Goal: Transaction & Acquisition: Download file/media

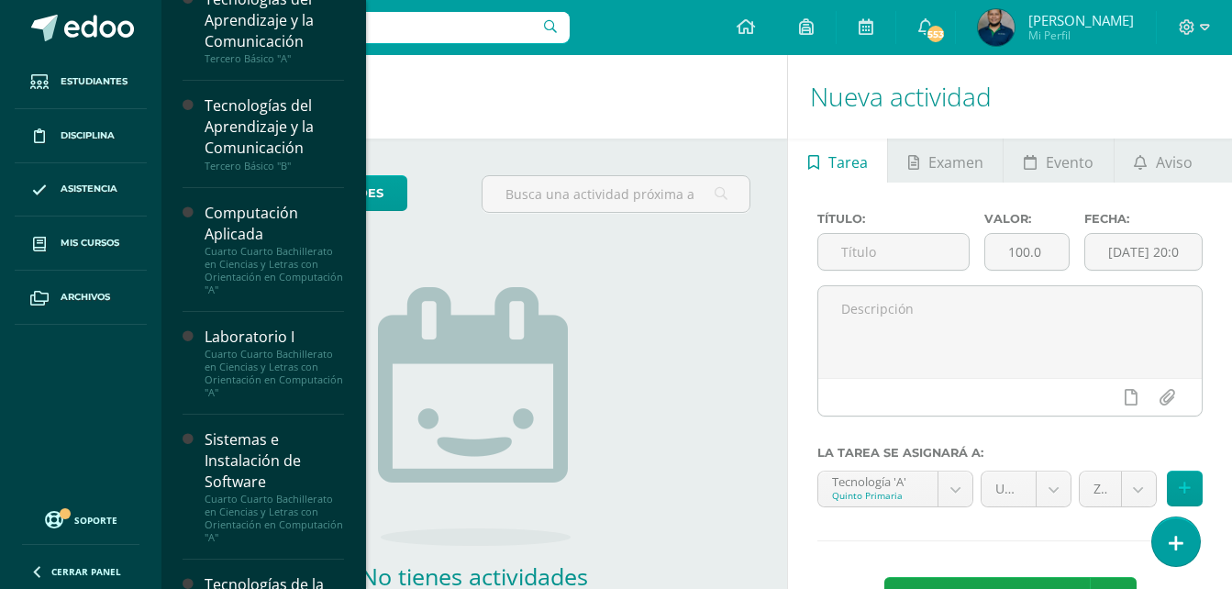
scroll to position [420, 0]
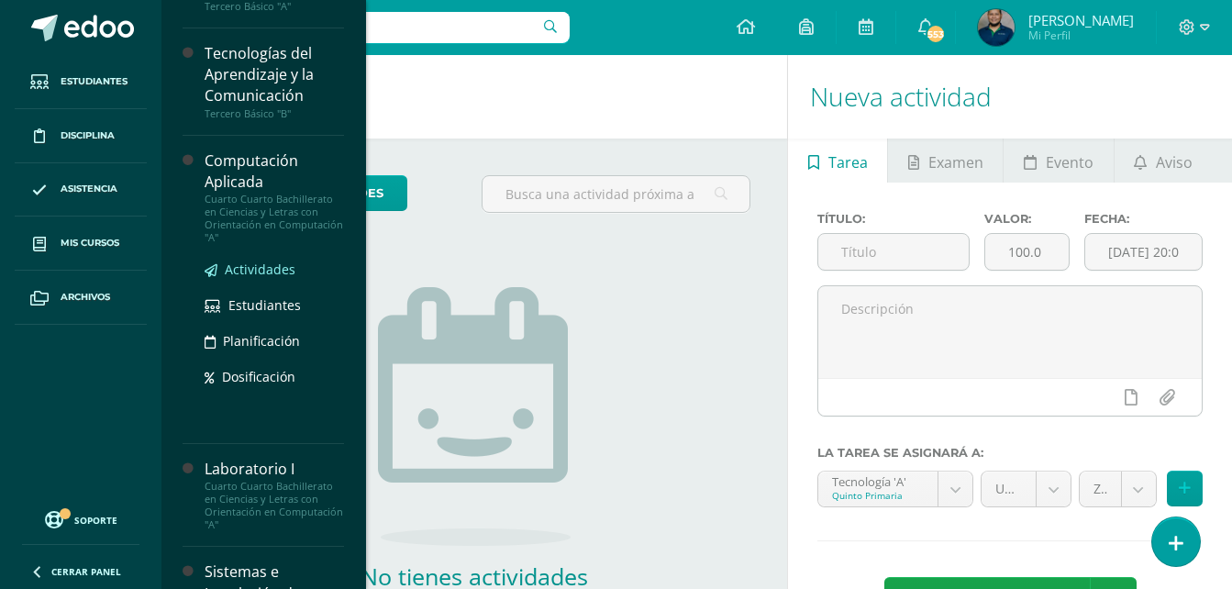
click at [261, 264] on span "Actividades" at bounding box center [260, 269] width 71 height 17
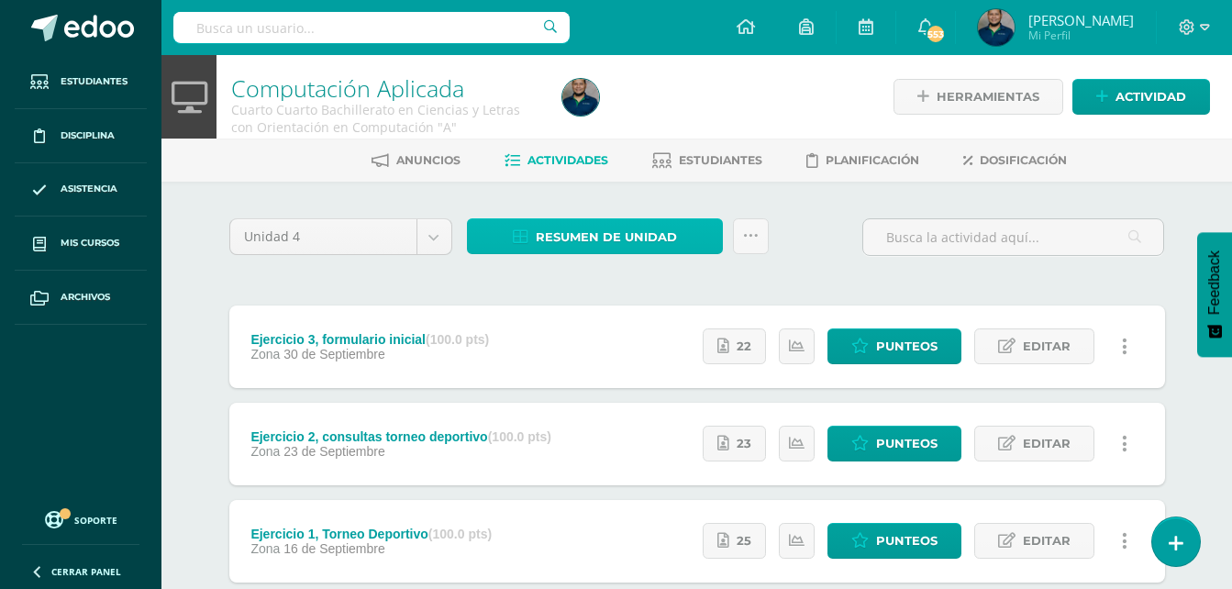
click at [585, 236] on span "Resumen de unidad" at bounding box center [606, 237] width 141 height 34
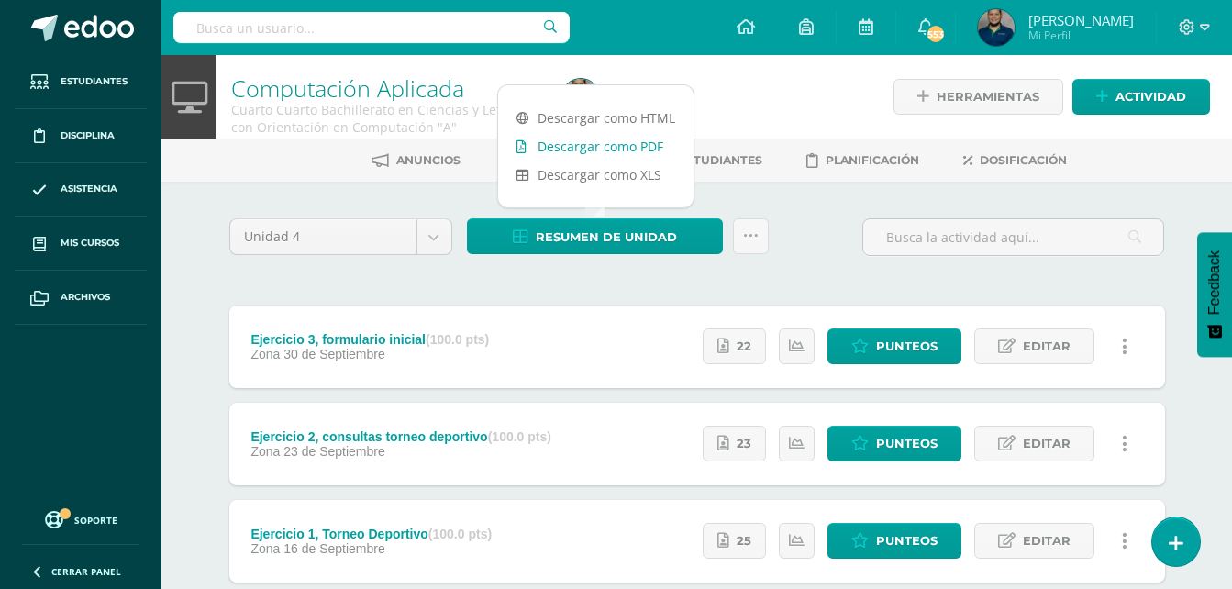
click at [612, 144] on link "Descargar como PDF" at bounding box center [595, 146] width 195 height 28
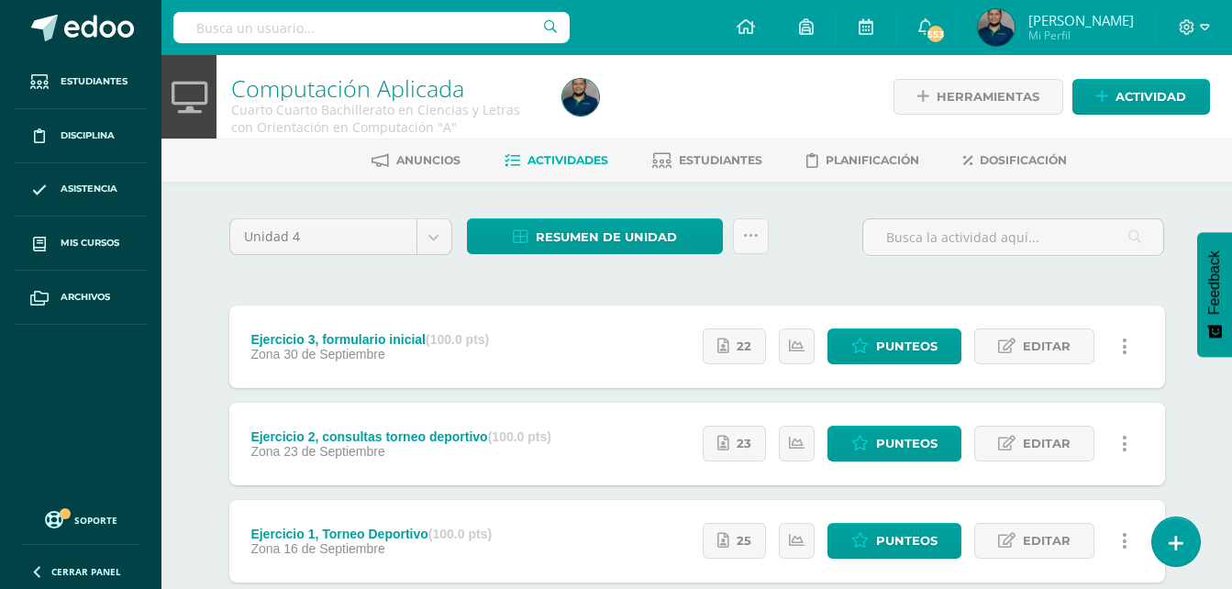
scroll to position [507, 0]
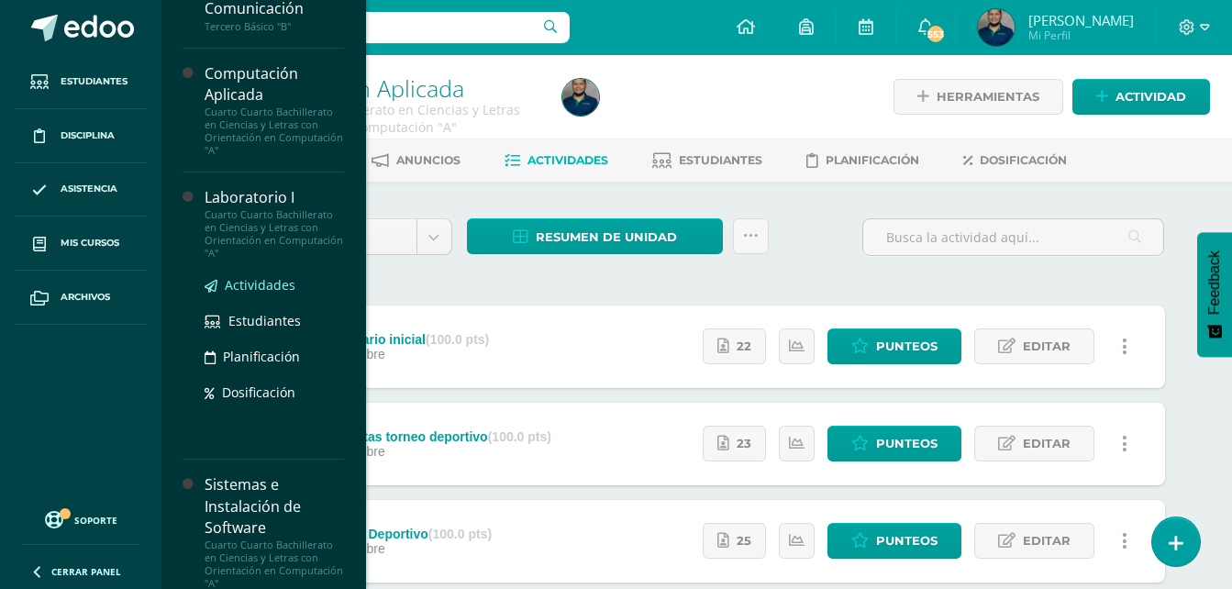
click at [257, 282] on span "Actividades" at bounding box center [260, 284] width 71 height 17
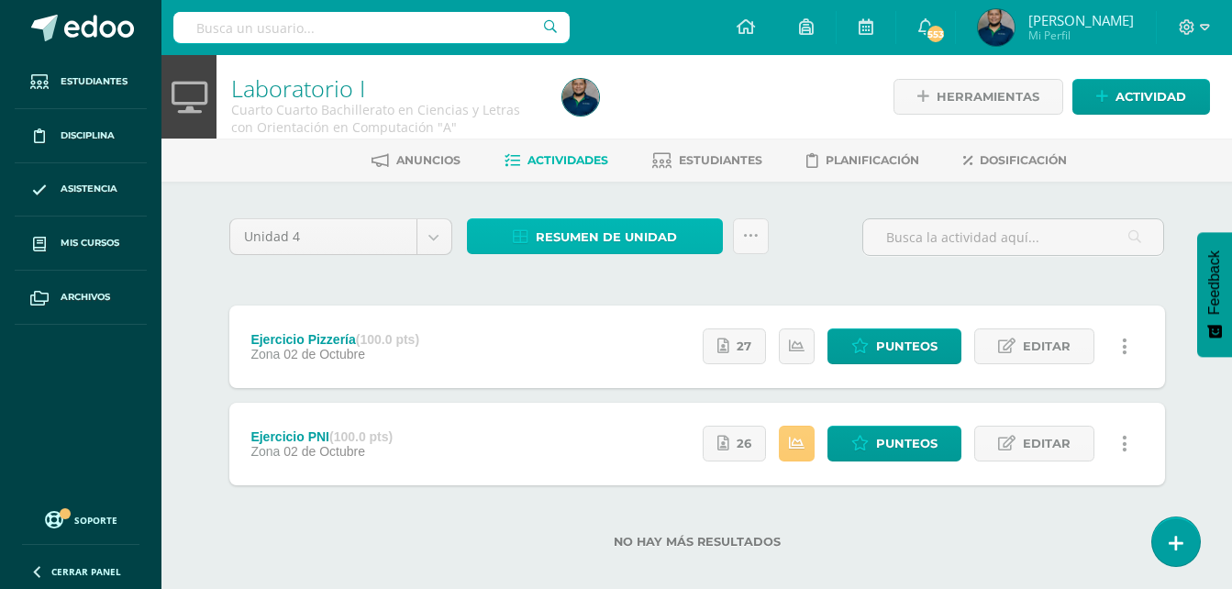
click at [597, 238] on span "Resumen de unidad" at bounding box center [606, 237] width 141 height 34
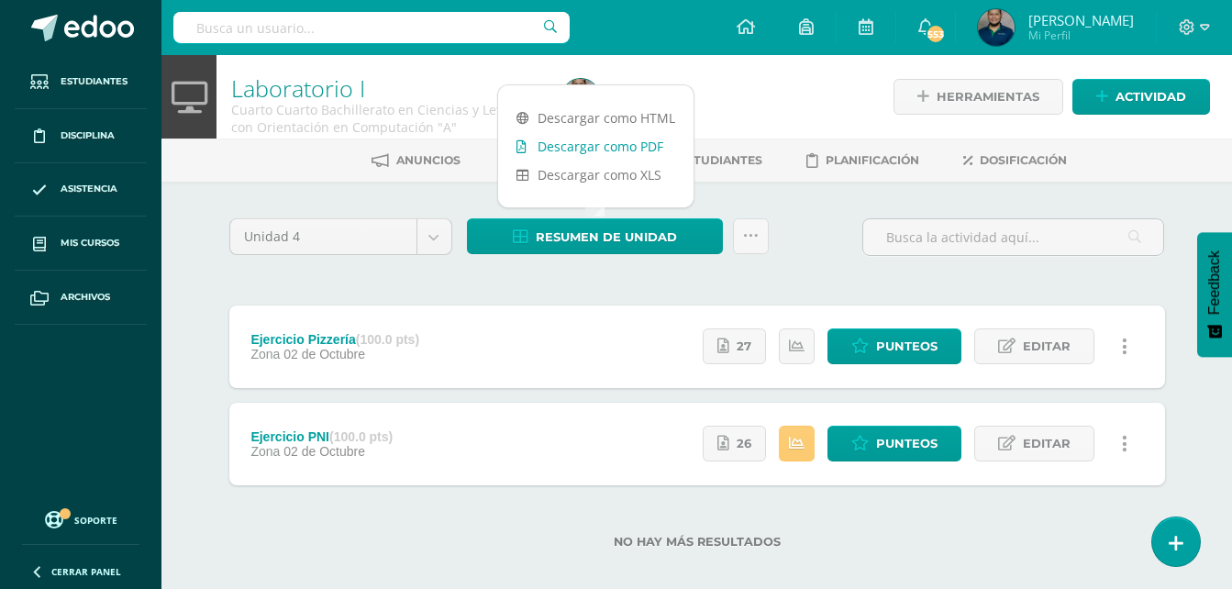
click at [600, 142] on link "Descargar como PDF" at bounding box center [595, 146] width 195 height 28
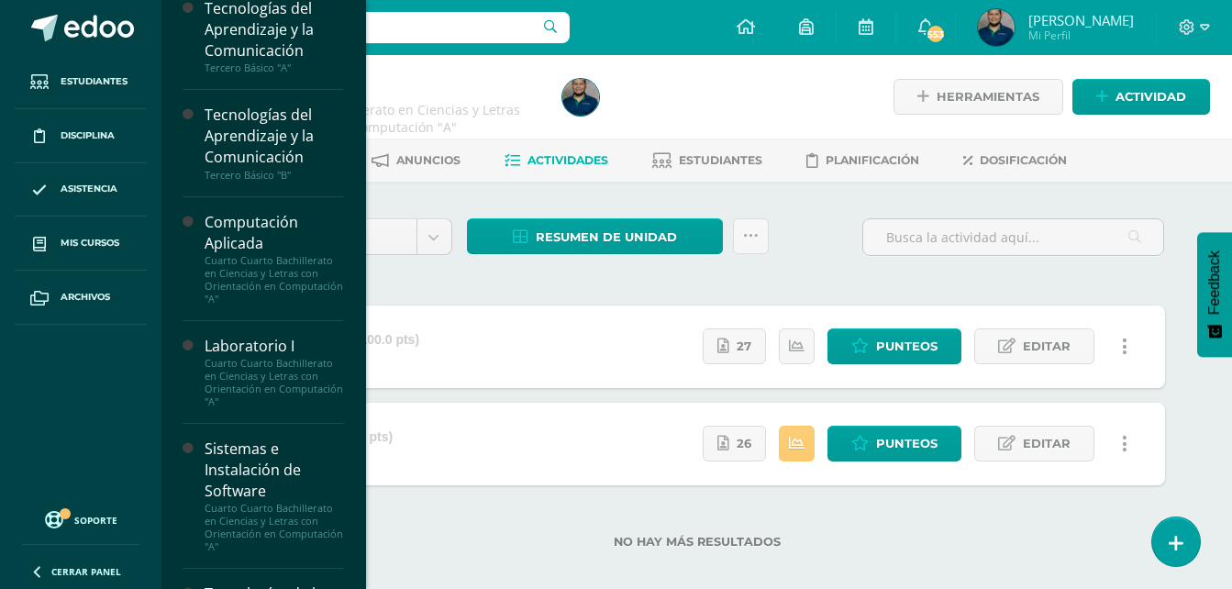
scroll to position [529, 0]
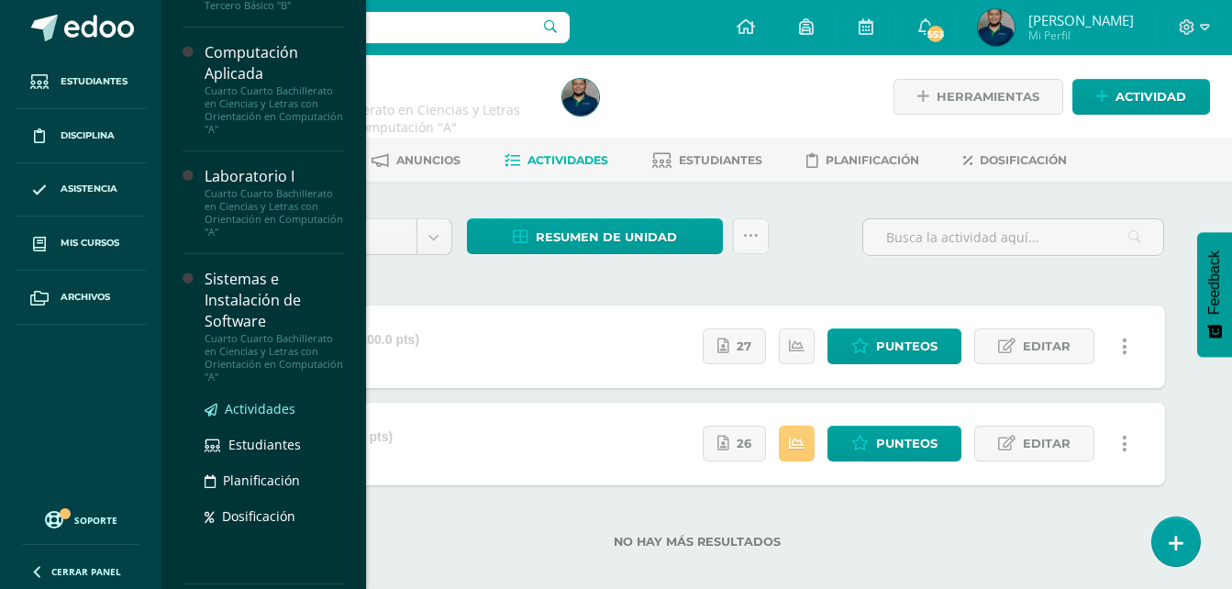
click at [256, 405] on span "Actividades" at bounding box center [260, 408] width 71 height 17
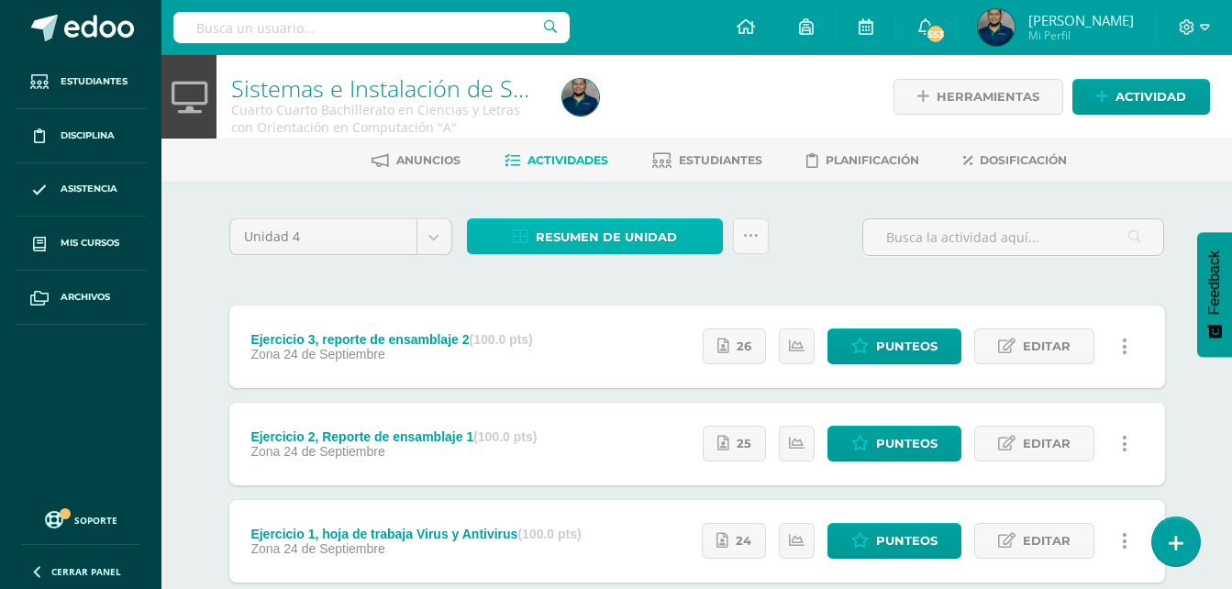
click at [608, 229] on span "Resumen de unidad" at bounding box center [606, 237] width 141 height 34
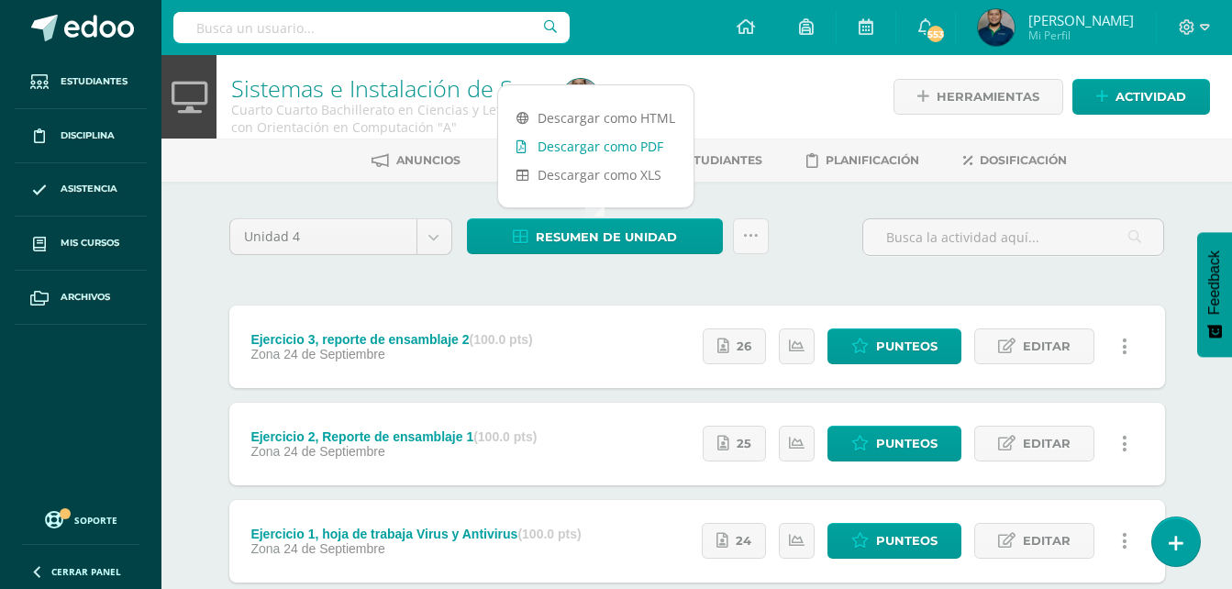
click at [609, 146] on link "Descargar como PDF" at bounding box center [595, 146] width 195 height 28
click at [766, 110] on div at bounding box center [724, 97] width 339 height 84
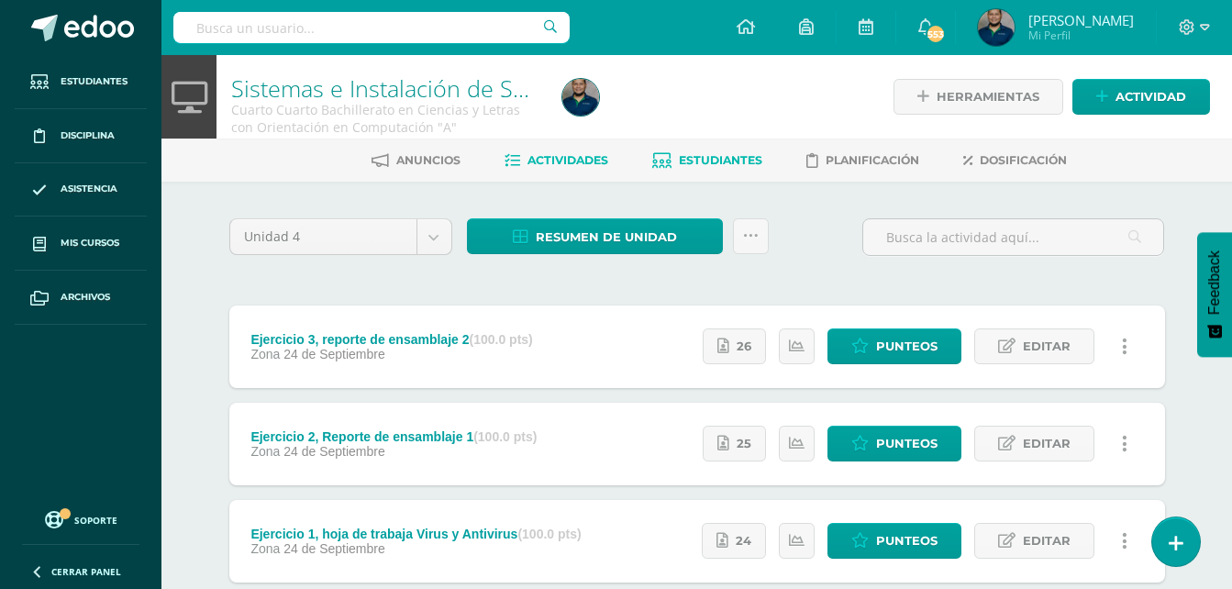
click at [727, 158] on span "Estudiantes" at bounding box center [721, 160] width 84 height 14
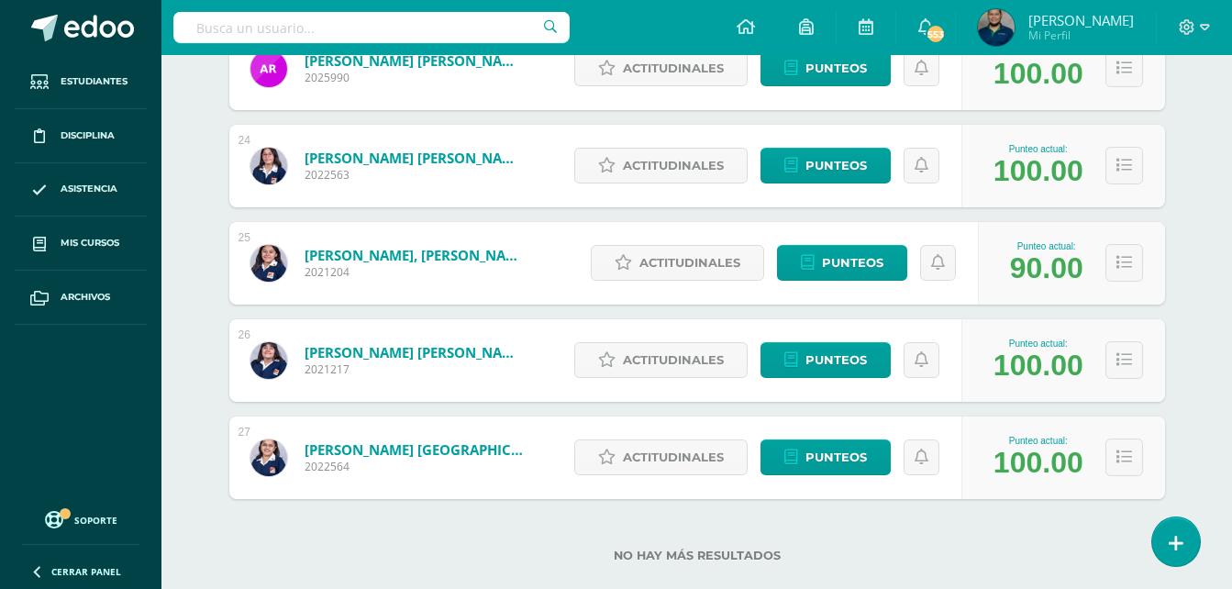
scroll to position [2544, 0]
